Goal: Information Seeking & Learning: Learn about a topic

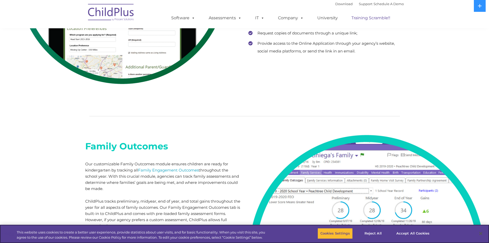
scroll to position [2757, 0]
click at [364, 20] on link "Training Scramble!!" at bounding box center [371, 18] width 49 height 10
click at [363, 17] on link "Training Scramble!!" at bounding box center [371, 18] width 49 height 10
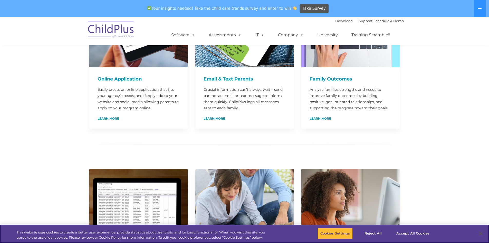
scroll to position [341, 0]
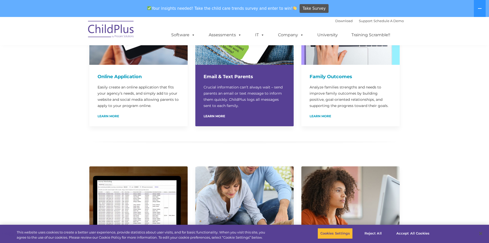
click at [210, 106] on div "Email & Text Parents Crucial information can’t always wait – send parents an em…" at bounding box center [245, 95] width 98 height 61
click at [208, 112] on div "Email & Text Parents Crucial information can’t always wait – send parents an em…" at bounding box center [245, 95] width 98 height 61
click at [208, 115] on link "Learn More" at bounding box center [215, 116] width 22 height 3
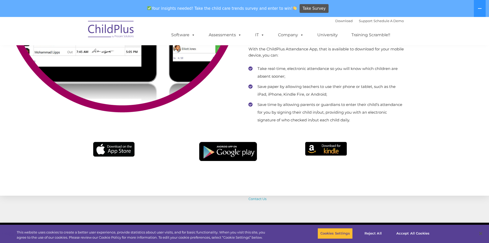
scroll to position [3304, 0]
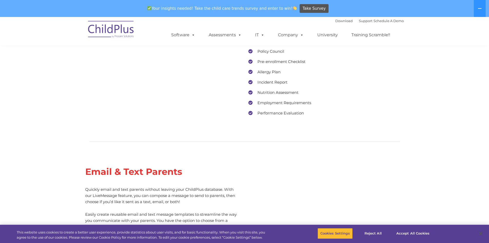
scroll to position [2245, 0]
